Goal: Transaction & Acquisition: Download file/media

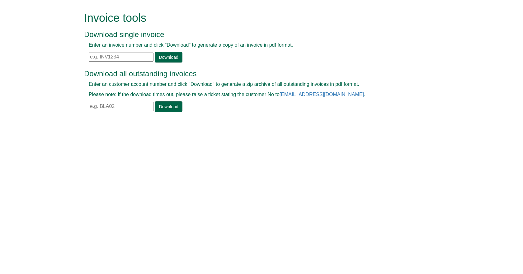
click at [95, 58] on input "text" at bounding box center [121, 57] width 65 height 9
paste input "INV1201493"
click at [162, 57] on link "Download" at bounding box center [168, 57] width 27 height 11
drag, startPoint x: 120, startPoint y: 56, endPoint x: 47, endPoint y: 60, distance: 73.8
click at [49, 60] on form "Invoice tools Download single invoice Enter an invoice number and click "Downlo…" at bounding box center [261, 62] width 523 height 125
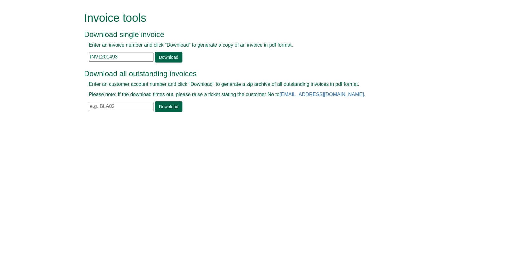
paste input "105401"
click at [172, 53] on link "Download" at bounding box center [168, 57] width 27 height 11
drag, startPoint x: 127, startPoint y: 63, endPoint x: 113, endPoint y: 61, distance: 14.2
click at [113, 61] on div "Invoice tools Download single invoice Enter an invoice number and click "Downlo…" at bounding box center [254, 38] width 341 height 52
drag, startPoint x: 100, startPoint y: 59, endPoint x: 54, endPoint y: 59, distance: 45.4
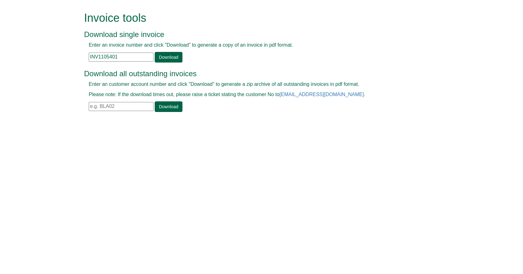
click at [60, 59] on form "Invoice tools Download single invoice Enter an invoice number and click "Downlo…" at bounding box center [261, 62] width 523 height 125
paste input "099713"
click at [170, 55] on link "Download" at bounding box center [168, 57] width 27 height 11
drag, startPoint x: 82, startPoint y: 59, endPoint x: 50, endPoint y: 62, distance: 31.6
click at [54, 62] on form "Invoice tools Download single invoice Enter an invoice number and click "Downlo…" at bounding box center [261, 62] width 523 height 125
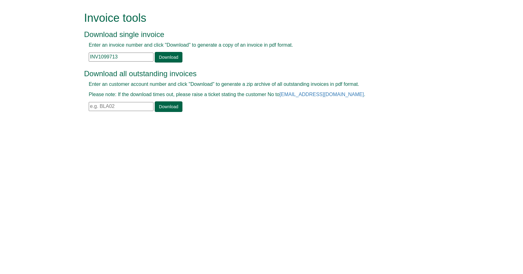
paste input "113442"
type input "INV1113442"
click at [155, 57] on link "Download" at bounding box center [168, 57] width 27 height 11
